Goal: Task Accomplishment & Management: Complete application form

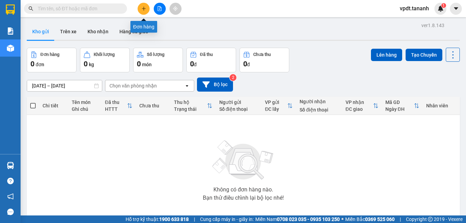
click at [144, 8] on icon "plus" at bounding box center [143, 9] width 0 height 4
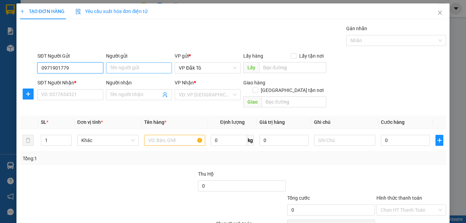
type input "0971901779"
click at [134, 69] on input "Người gửi" at bounding box center [139, 67] width 66 height 11
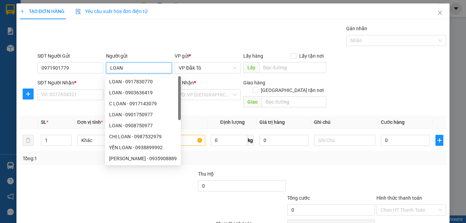
type input "LOAN"
click at [59, 101] on div "SĐT Người Nhận * VD: 0377654321" at bounding box center [70, 91] width 66 height 24
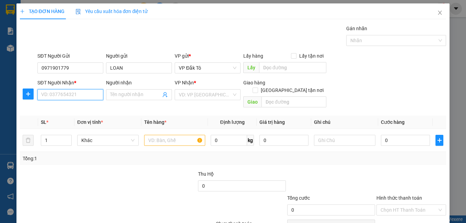
click at [68, 100] on input "SĐT Người Nhận *" at bounding box center [70, 94] width 66 height 11
type input "0372940849"
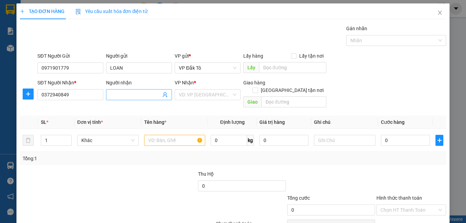
click at [128, 95] on input "Người nhận" at bounding box center [135, 95] width 51 height 8
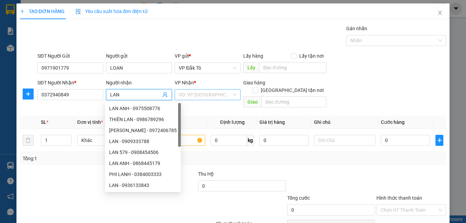
type input "LAN"
click at [185, 93] on input "search" at bounding box center [205, 95] width 53 height 10
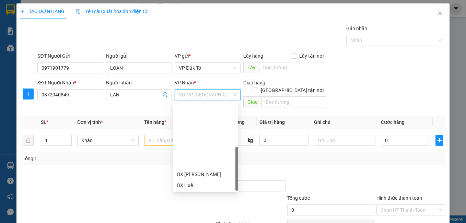
scroll to position [77, 0]
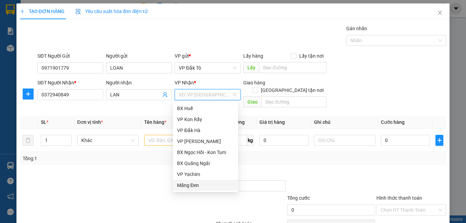
click at [195, 185] on div "Măng Đen" at bounding box center [205, 186] width 57 height 8
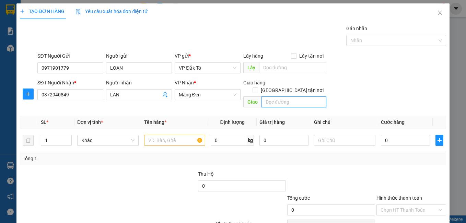
click at [288, 96] on input "text" at bounding box center [294, 101] width 65 height 11
type input "XÃ HIẾU KONPLONG"
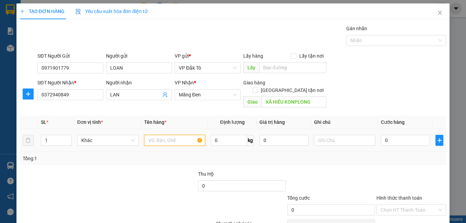
click at [172, 135] on input "text" at bounding box center [174, 140] width 61 height 11
type input "1TG"
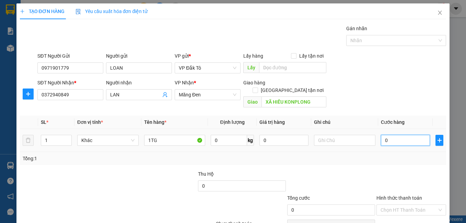
click at [399, 135] on input "0" at bounding box center [405, 140] width 49 height 11
type input "6"
type input "60"
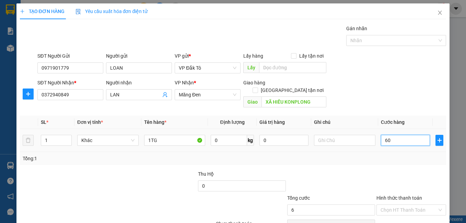
type input "60"
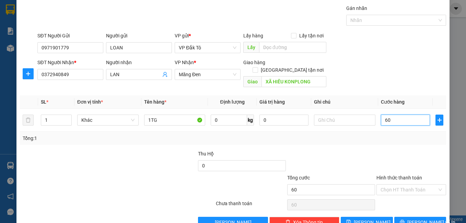
scroll to position [31, 0]
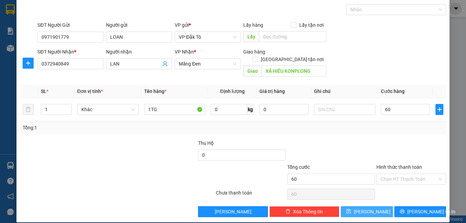
type input "60.000"
click at [372, 206] on button "[PERSON_NAME]" at bounding box center [367, 211] width 52 height 11
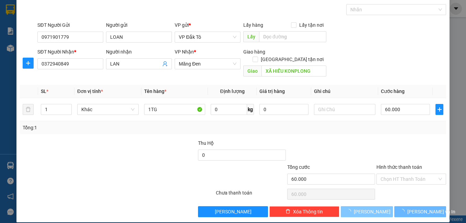
type input "0"
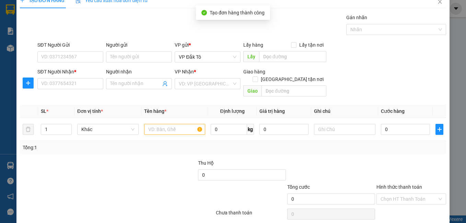
scroll to position [0, 0]
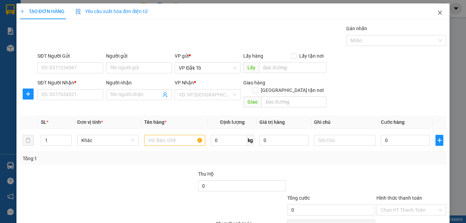
click at [438, 11] on icon "close" at bounding box center [439, 12] width 5 height 5
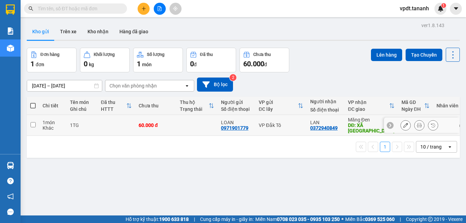
click at [34, 126] on input "checkbox" at bounding box center [33, 124] width 5 height 5
checkbox input "true"
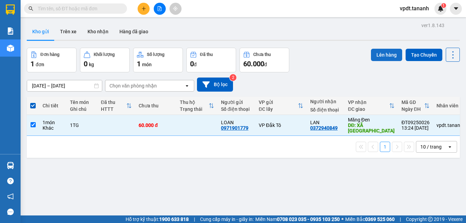
click at [374, 53] on button "Lên hàng" at bounding box center [386, 55] width 31 height 12
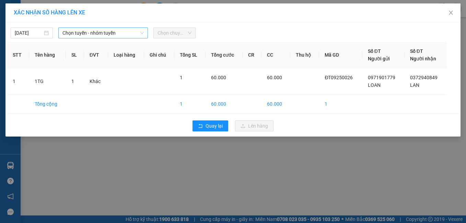
click at [120, 32] on span "Chọn tuyến - nhóm tuyến" at bounding box center [103, 33] width 82 height 10
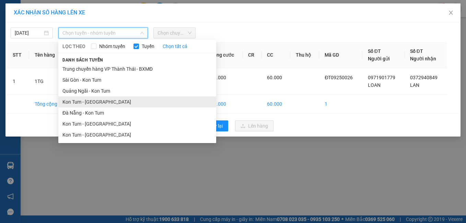
click at [107, 100] on li "Kon Tum - [GEOGRAPHIC_DATA]" at bounding box center [137, 101] width 158 height 11
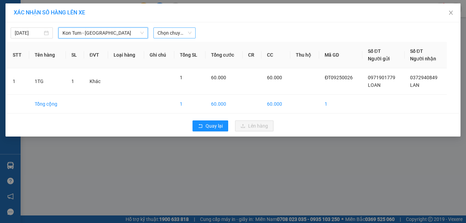
click at [171, 37] on span "Chọn chuyến" at bounding box center [175, 33] width 34 height 10
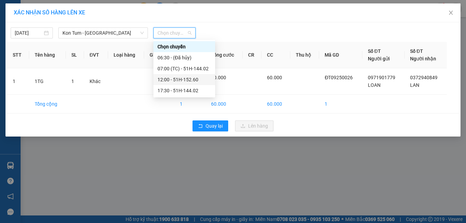
click at [166, 79] on div "12:00 - 51H-152.60" at bounding box center [185, 80] width 54 height 8
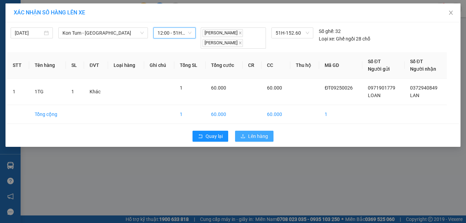
click at [250, 136] on span "Lên hàng" at bounding box center [258, 136] width 20 height 8
